Goal: Task Accomplishment & Management: Complete application form

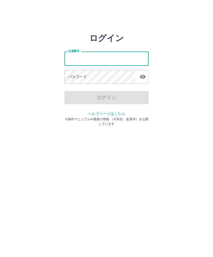
click at [91, 55] on input "社員番号" at bounding box center [106, 59] width 84 height 14
click at [94, 60] on input "社員番号" at bounding box center [106, 59] width 84 height 14
type input "*"
type input "*******"
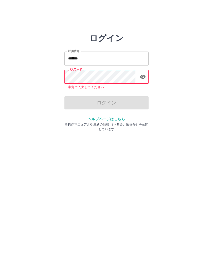
click at [115, 99] on div "ログイン" at bounding box center [106, 102] width 84 height 13
click at [121, 102] on div "ログイン" at bounding box center [106, 102] width 84 height 13
click at [113, 100] on div "ログイン" at bounding box center [106, 102] width 84 height 13
click at [100, 103] on div "ログイン" at bounding box center [106, 102] width 84 height 13
click at [143, 75] on icon "button" at bounding box center [143, 77] width 6 height 6
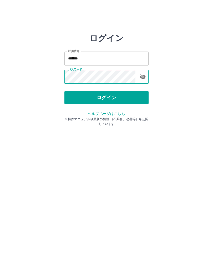
click at [107, 94] on button "ログイン" at bounding box center [106, 97] width 84 height 13
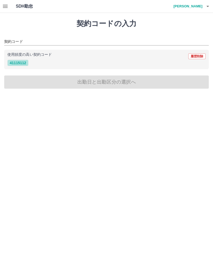
click at [14, 61] on button "41115112" at bounding box center [17, 63] width 21 height 6
type input "********"
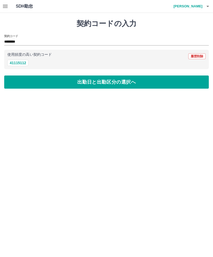
click at [111, 80] on button "出勤日と出勤区分の選択へ" at bounding box center [106, 81] width 205 height 13
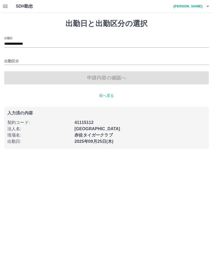
click at [75, 55] on div "出勤区分" at bounding box center [106, 59] width 205 height 11
click at [45, 59] on input "出勤区分" at bounding box center [106, 61] width 205 height 7
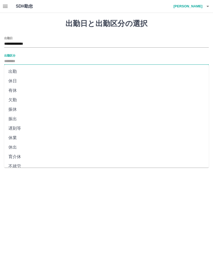
click at [30, 73] on li "出勤" at bounding box center [106, 71] width 205 height 9
type input "**"
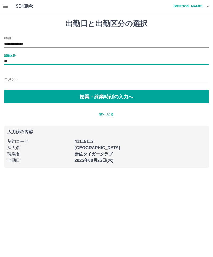
click at [109, 97] on button "始業・終業時刻の入力へ" at bounding box center [106, 96] width 205 height 13
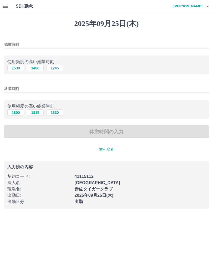
click at [78, 44] on input "始業時刻" at bounding box center [106, 45] width 205 height 8
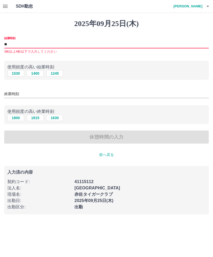
type input "*"
click at [77, 39] on div "始業時刻 始業時刻を入力して下さい" at bounding box center [106, 46] width 205 height 18
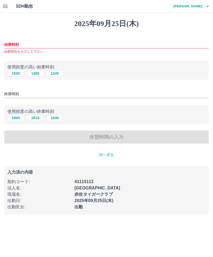
click at [44, 45] on input "始業時刻" at bounding box center [106, 45] width 205 height 8
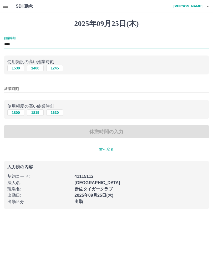
type input "****"
click at [57, 90] on input "終業時刻" at bounding box center [106, 89] width 205 height 8
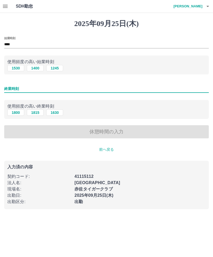
click at [57, 111] on button "1630" at bounding box center [54, 112] width 17 height 6
type input "****"
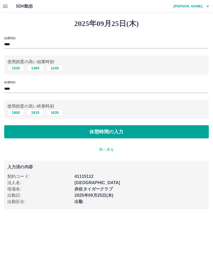
click at [104, 132] on button "休憩時間の入力" at bounding box center [106, 131] width 205 height 13
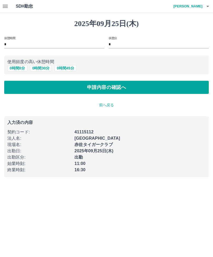
click at [46, 69] on button "0 時間 30 分" at bounding box center [41, 68] width 22 height 6
type input "**"
click at [122, 88] on button "申請内容の確認へ" at bounding box center [106, 87] width 205 height 13
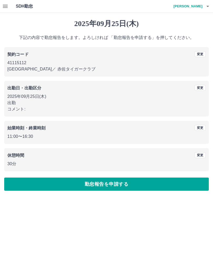
click at [135, 179] on button "勤怠報告を申請する" at bounding box center [106, 184] width 205 height 13
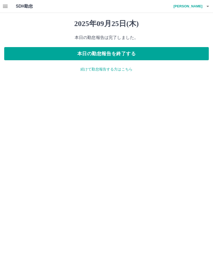
click at [139, 52] on button "本日の勤怠報告を終了する" at bounding box center [106, 53] width 205 height 13
